Goal: Transaction & Acquisition: Purchase product/service

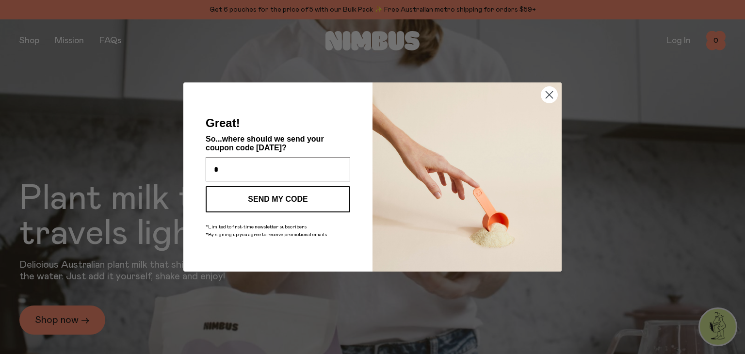
type input "**********"
click at [301, 198] on button "SEND MY CODE" at bounding box center [278, 199] width 145 height 26
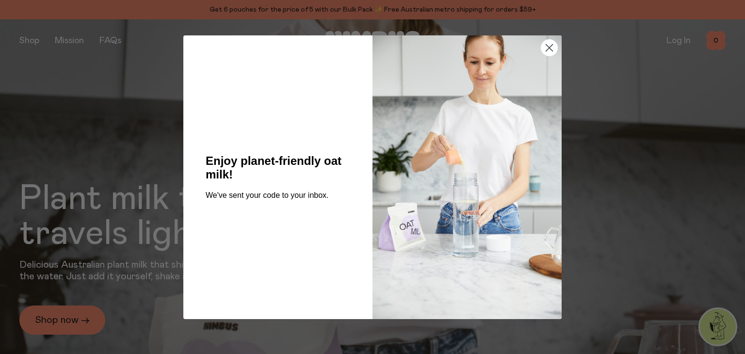
click at [553, 43] on circle "Close dialog" at bounding box center [549, 47] width 16 height 16
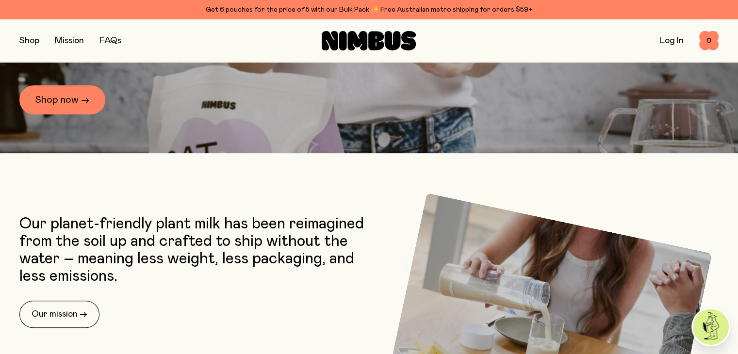
scroll to position [219, 0]
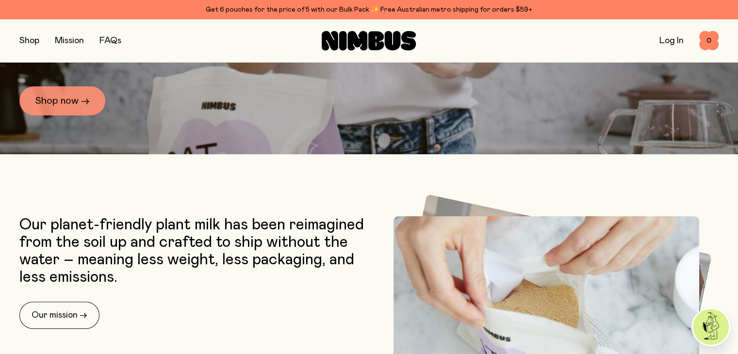
click at [56, 96] on link "Shop now →" at bounding box center [62, 100] width 86 height 29
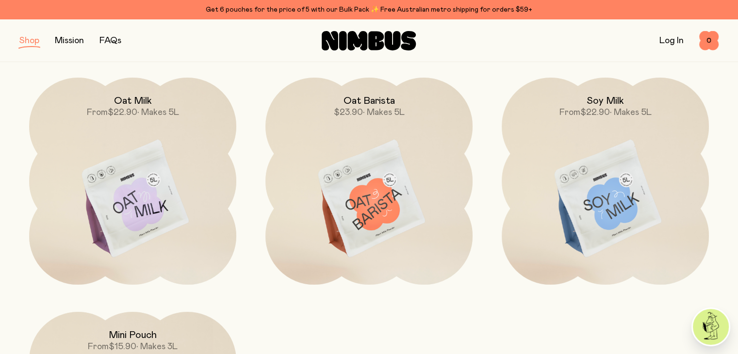
scroll to position [117, 0]
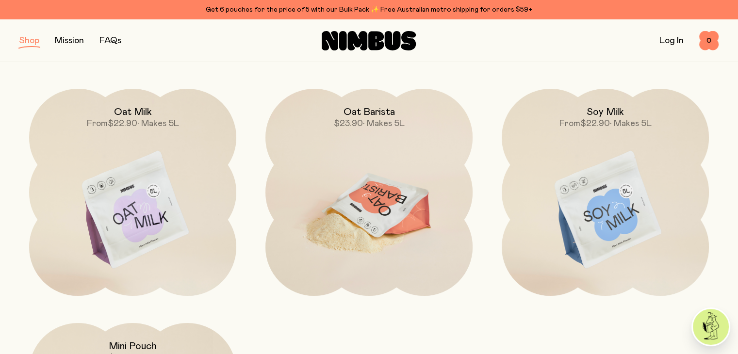
click at [365, 202] on img at bounding box center [368, 210] width 207 height 243
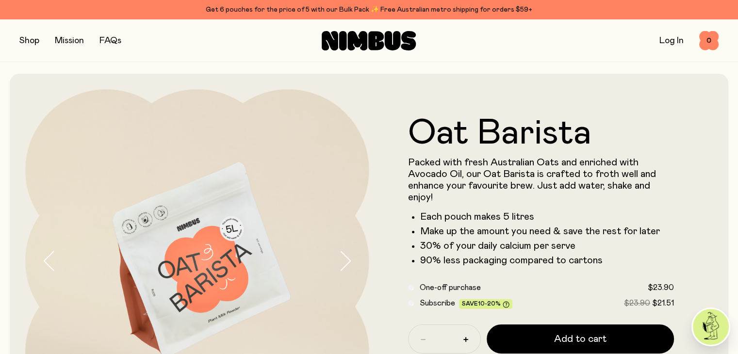
scroll to position [98, 0]
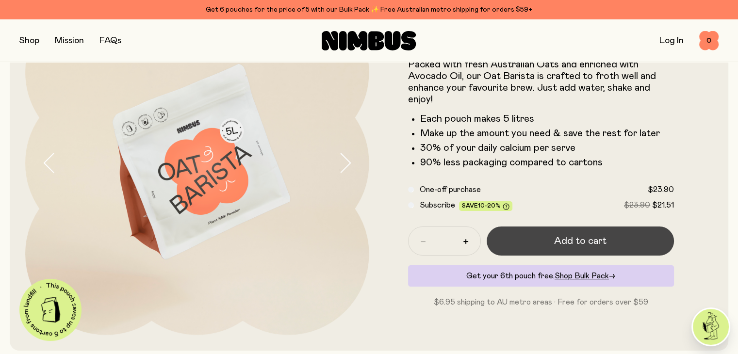
click at [571, 239] on span "Add to cart" at bounding box center [580, 241] width 52 height 14
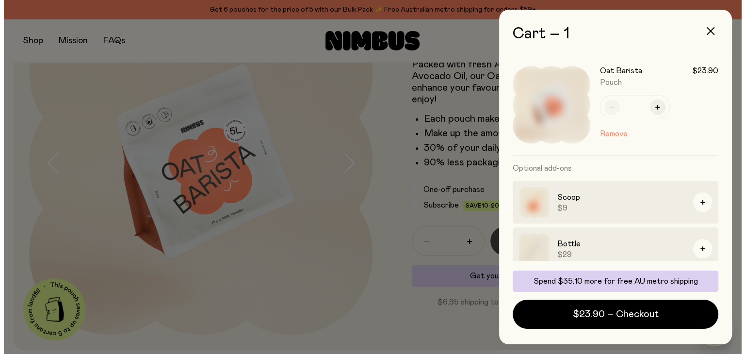
scroll to position [0, 0]
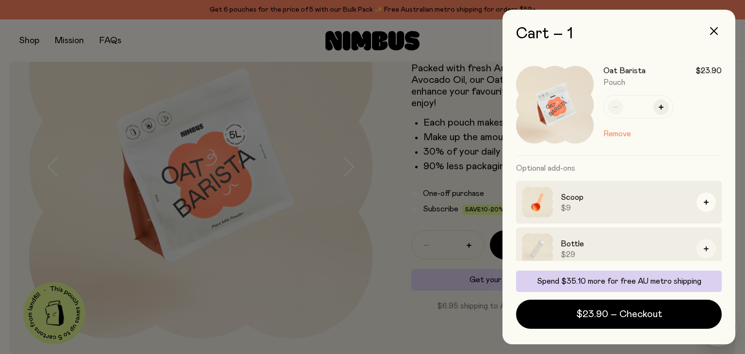
click at [704, 250] on icon "button" at bounding box center [706, 248] width 5 height 5
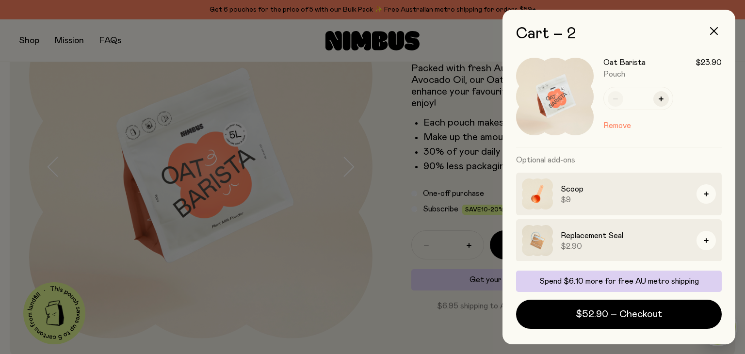
scroll to position [120, 0]
click at [716, 32] on icon "button" at bounding box center [714, 31] width 8 height 8
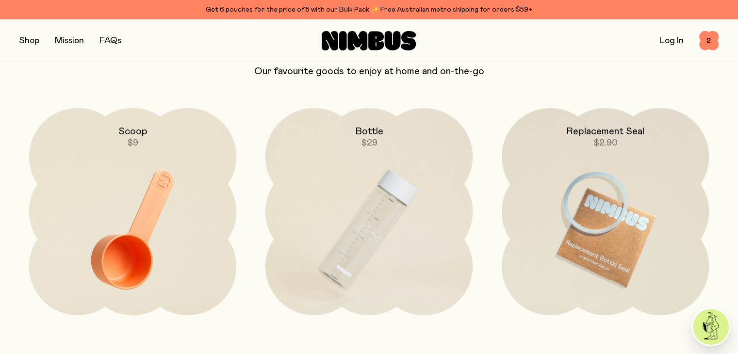
scroll to position [2159, 0]
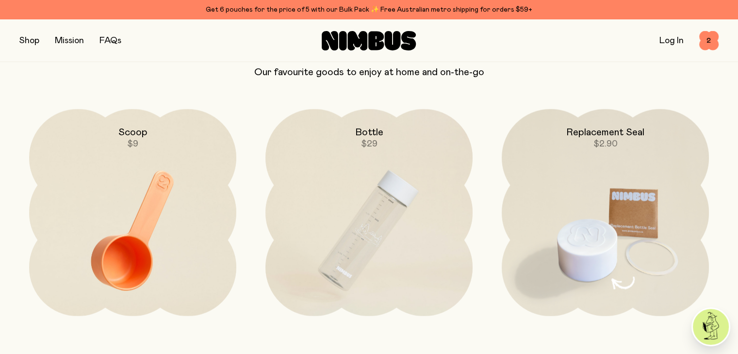
click at [588, 238] on img at bounding box center [604, 230] width 207 height 243
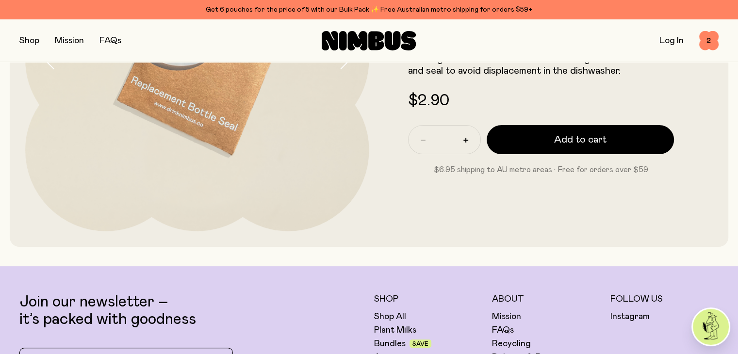
scroll to position [201, 0]
click at [465, 139] on button "button" at bounding box center [466, 141] width 16 height 16
type input "*"
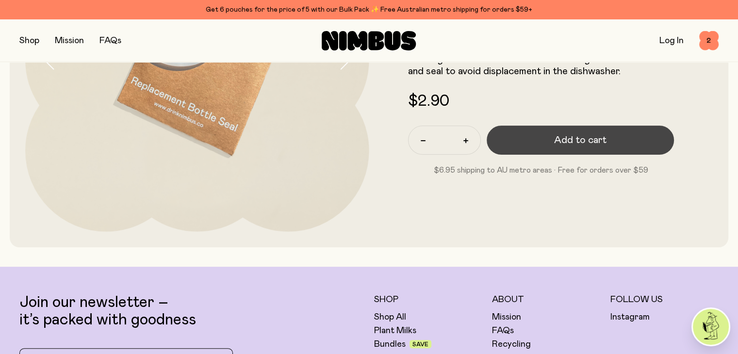
click at [575, 135] on button "Add to cart" at bounding box center [580, 140] width 188 height 29
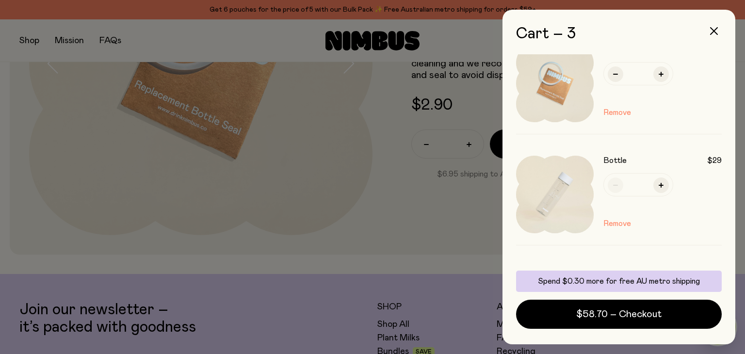
scroll to position [0, 0]
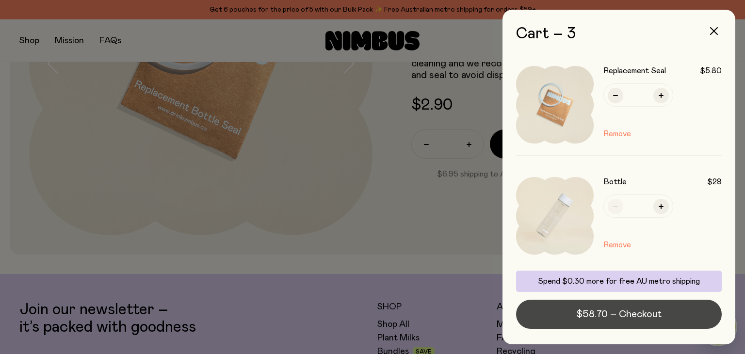
click at [658, 315] on span "$58.70 – Checkout" at bounding box center [618, 314] width 85 height 14
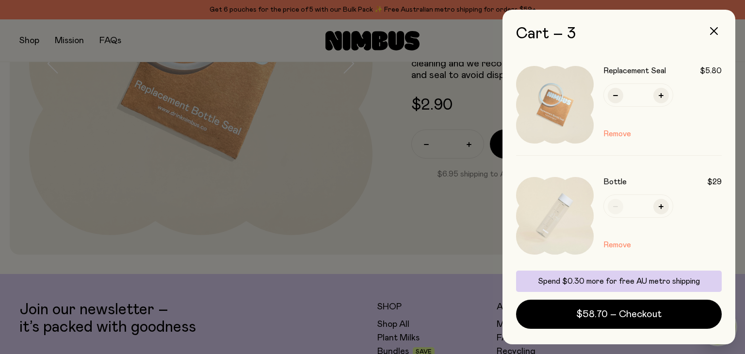
scroll to position [180, 0]
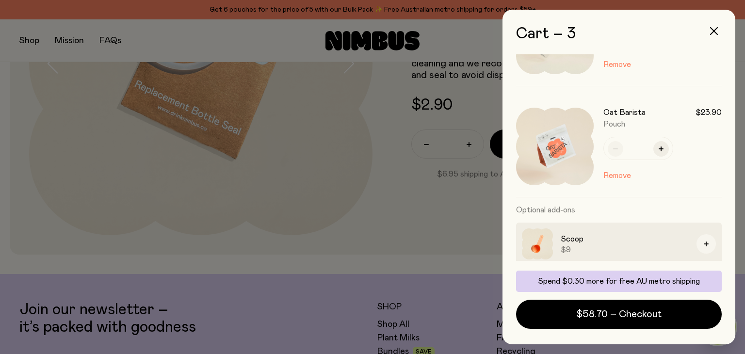
click at [698, 240] on button "button" at bounding box center [705, 243] width 19 height 19
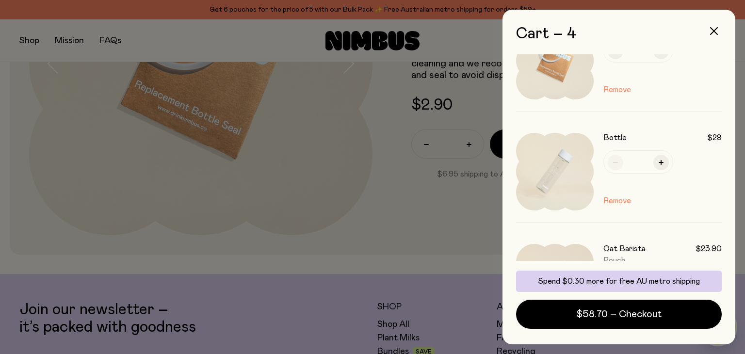
scroll to position [227, 0]
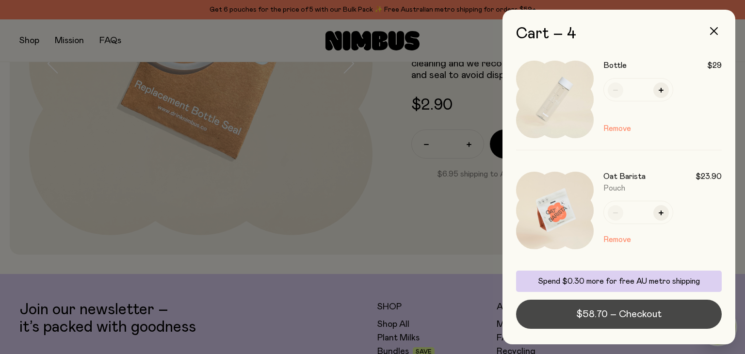
click at [658, 317] on span "$58.70 – Checkout" at bounding box center [618, 314] width 85 height 14
